Goal: Task Accomplishment & Management: Use online tool/utility

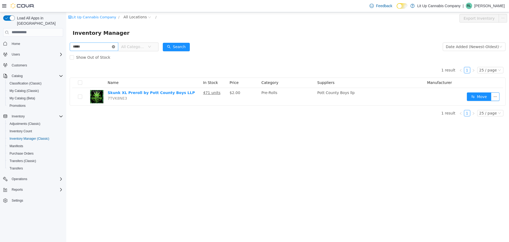
click at [115, 46] on icon "icon: close-circle" at bounding box center [113, 46] width 3 height 3
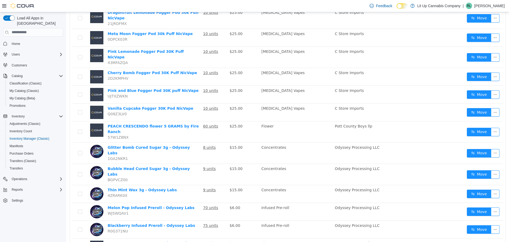
scroll to position [15, 0]
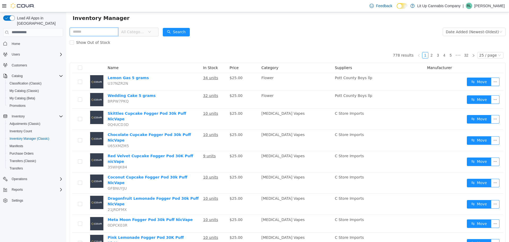
click at [115, 30] on input "text" at bounding box center [94, 31] width 49 height 8
type input "**********"
click at [182, 31] on button "Search" at bounding box center [176, 32] width 27 height 8
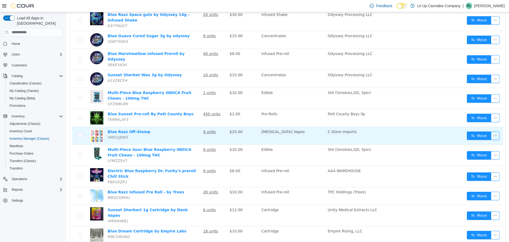
scroll to position [310, 0]
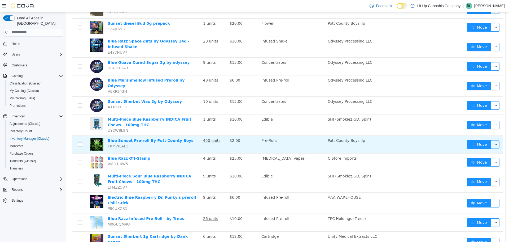
click at [491, 140] on button "button" at bounding box center [495, 144] width 8 height 8
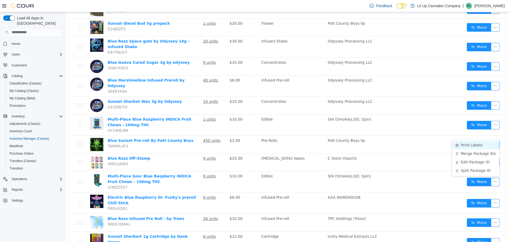
click at [463, 147] on li "Print Labels" at bounding box center [475, 144] width 47 height 8
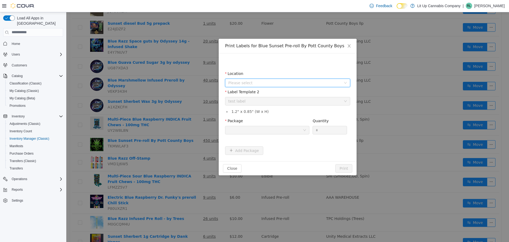
click at [256, 81] on span "Please select" at bounding box center [284, 82] width 113 height 5
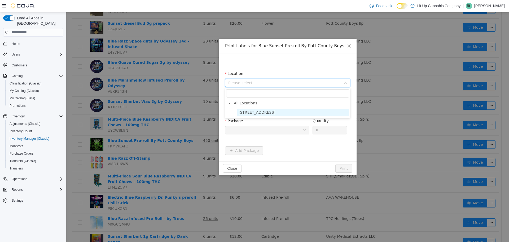
click at [253, 110] on span "[STREET_ADDRESS]" at bounding box center [257, 112] width 37 height 4
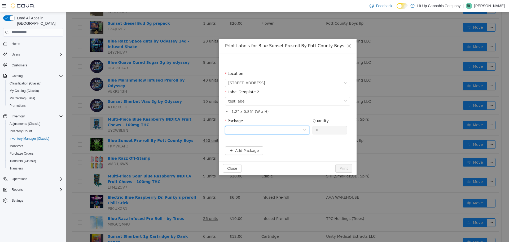
click at [260, 128] on div at bounding box center [265, 130] width 74 height 8
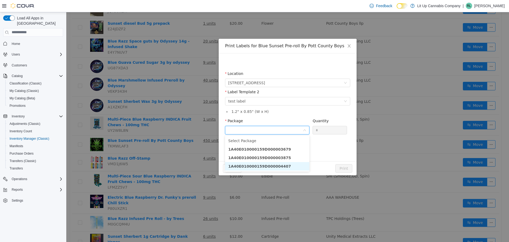
click at [265, 165] on strong "1A40E010000159D000004407" at bounding box center [259, 166] width 63 height 4
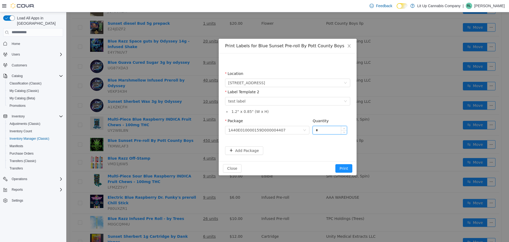
click at [329, 131] on input "*" at bounding box center [330, 130] width 34 height 8
type input "***"
click at [341, 169] on button "Print" at bounding box center [343, 168] width 17 height 8
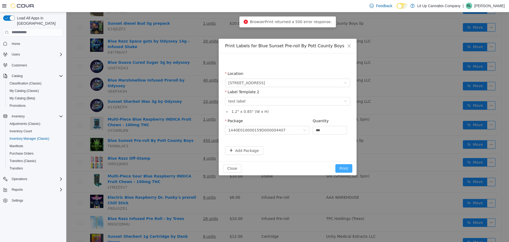
click at [340, 169] on button "Print" at bounding box center [343, 168] width 17 height 8
